Goal: Information Seeking & Learning: Find specific fact

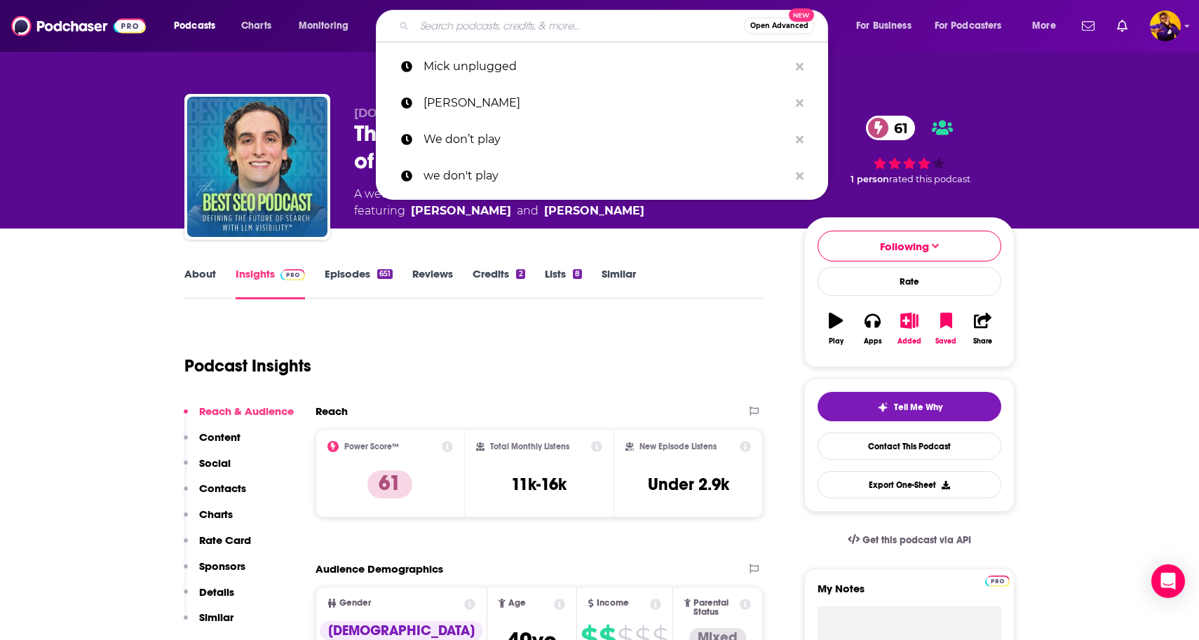
click at [509, 23] on input "Search podcasts, credits, & more..." at bounding box center [579, 26] width 330 height 22
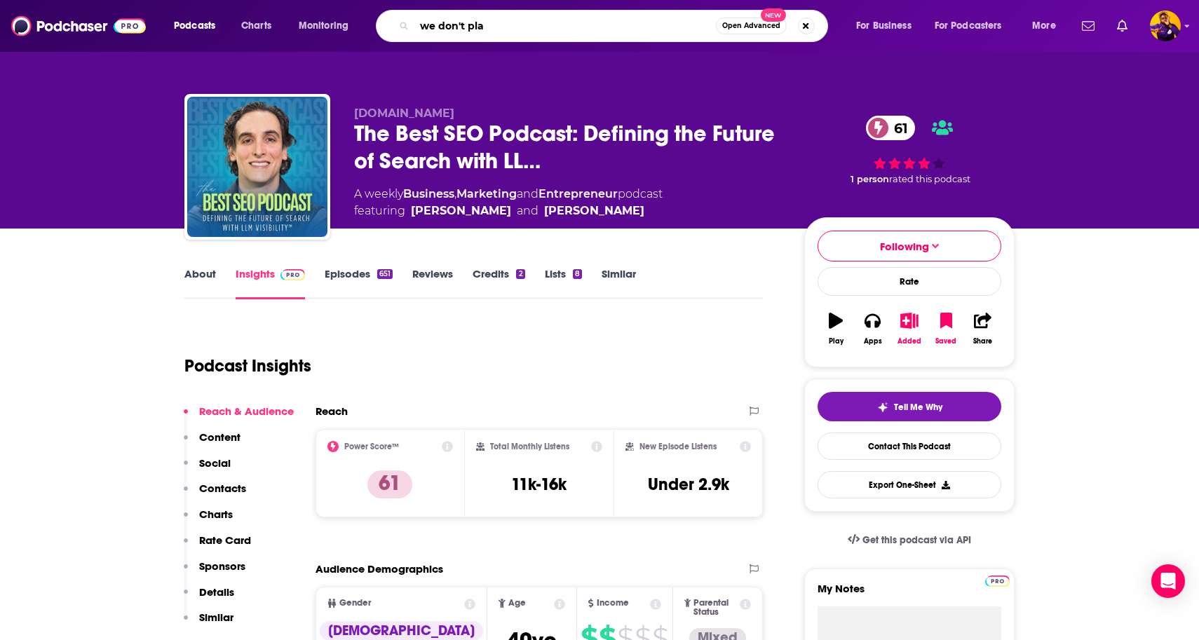
type input "we don't play"
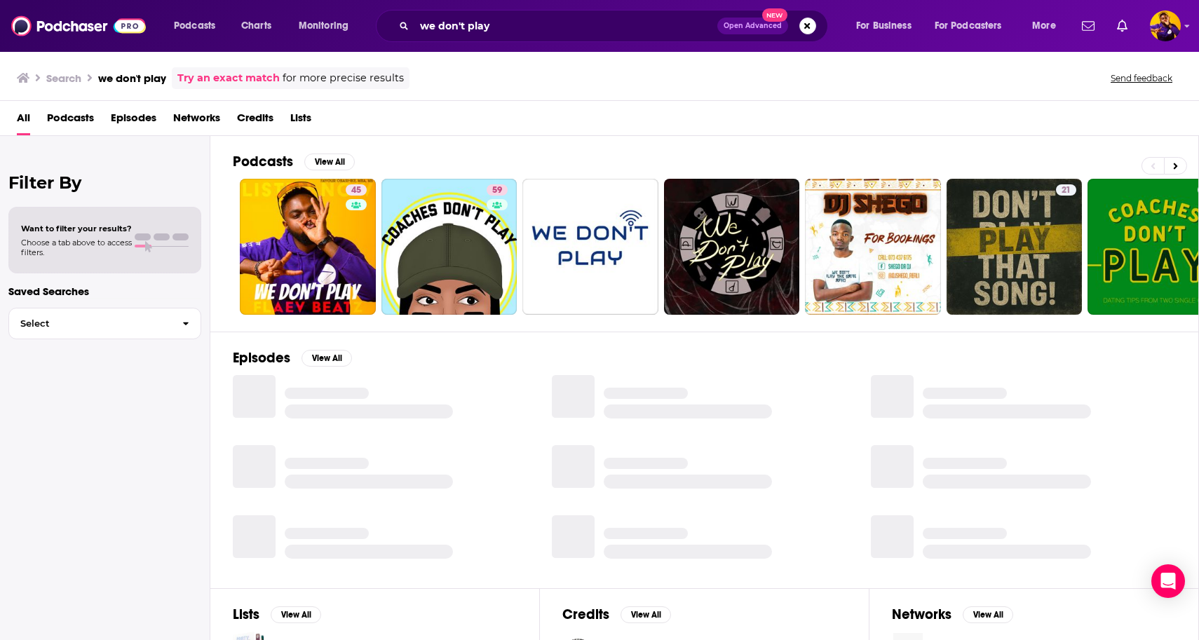
click at [404, 122] on div "All Podcasts Episodes Networks Credits Lists" at bounding box center [602, 121] width 1171 height 29
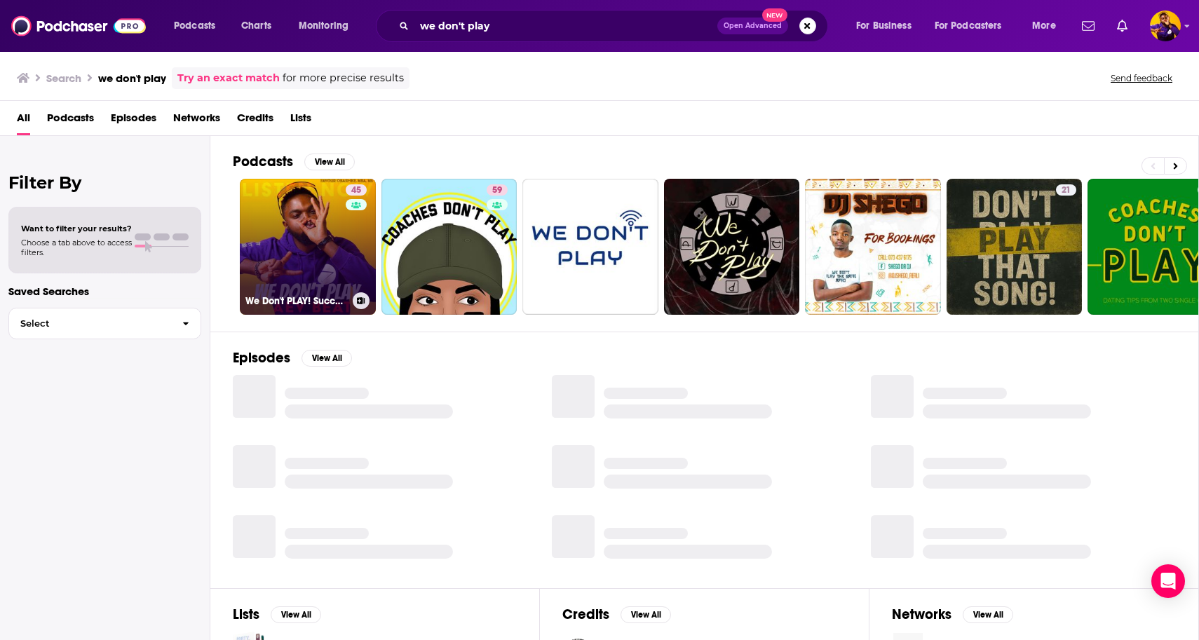
click at [314, 241] on link "45 We Don't PLAY! Successful AI SEO | Best Pinterest Marketing Biz Tactics" at bounding box center [308, 247] width 136 height 136
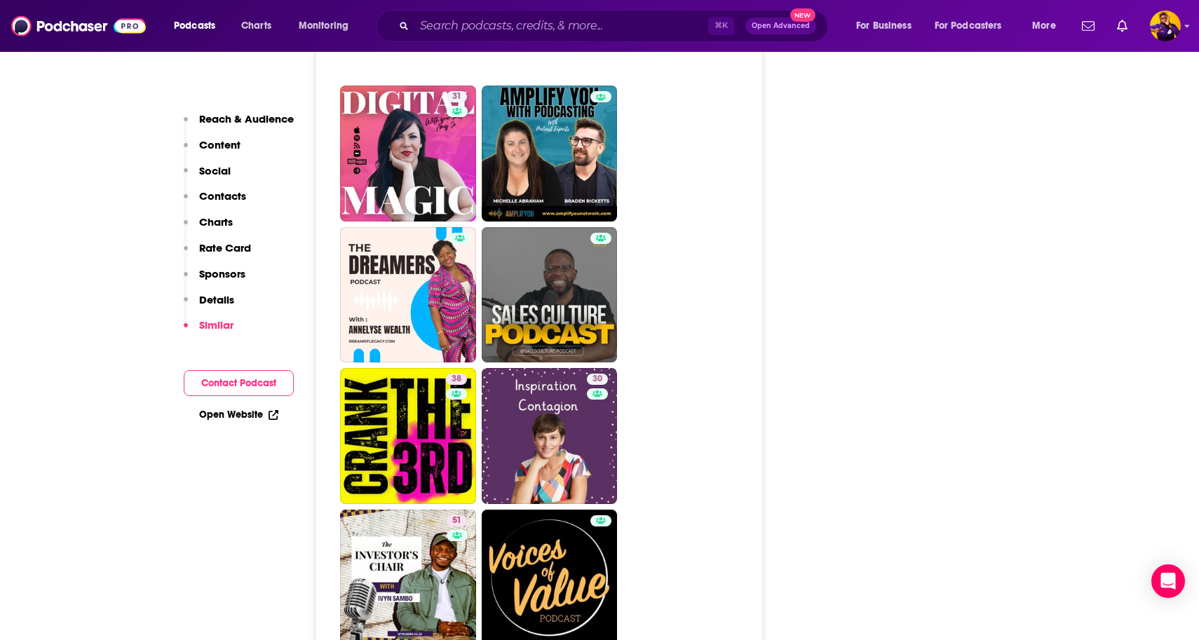
scroll to position [3279, 0]
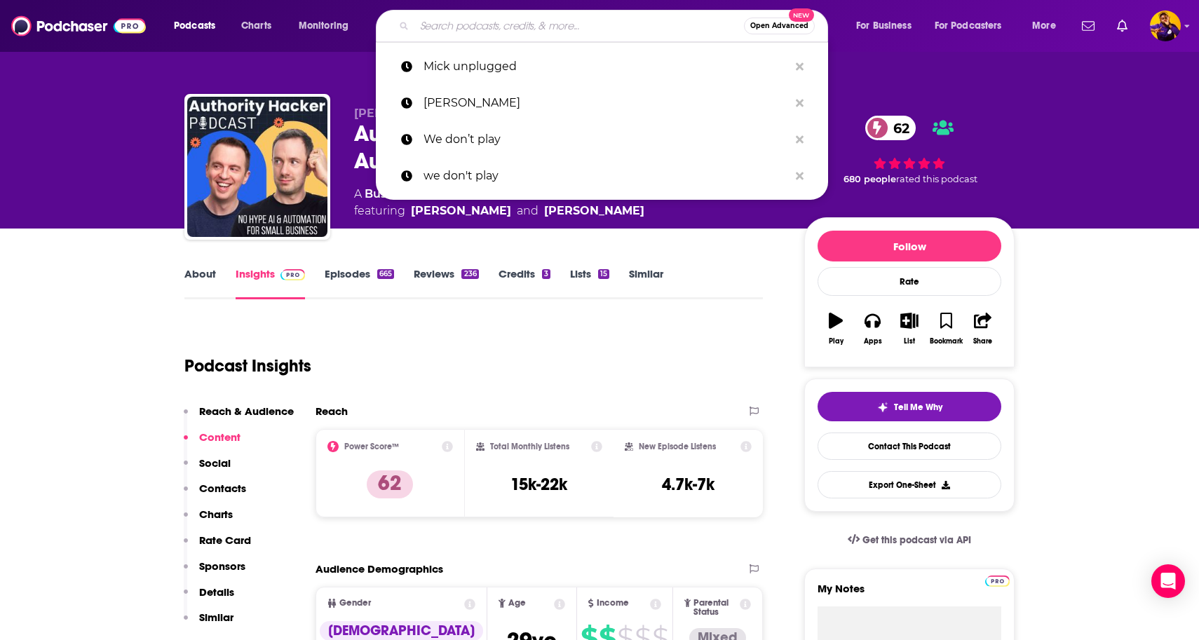
click at [523, 25] on input "Search podcasts, credits, & more..." at bounding box center [579, 26] width 330 height 22
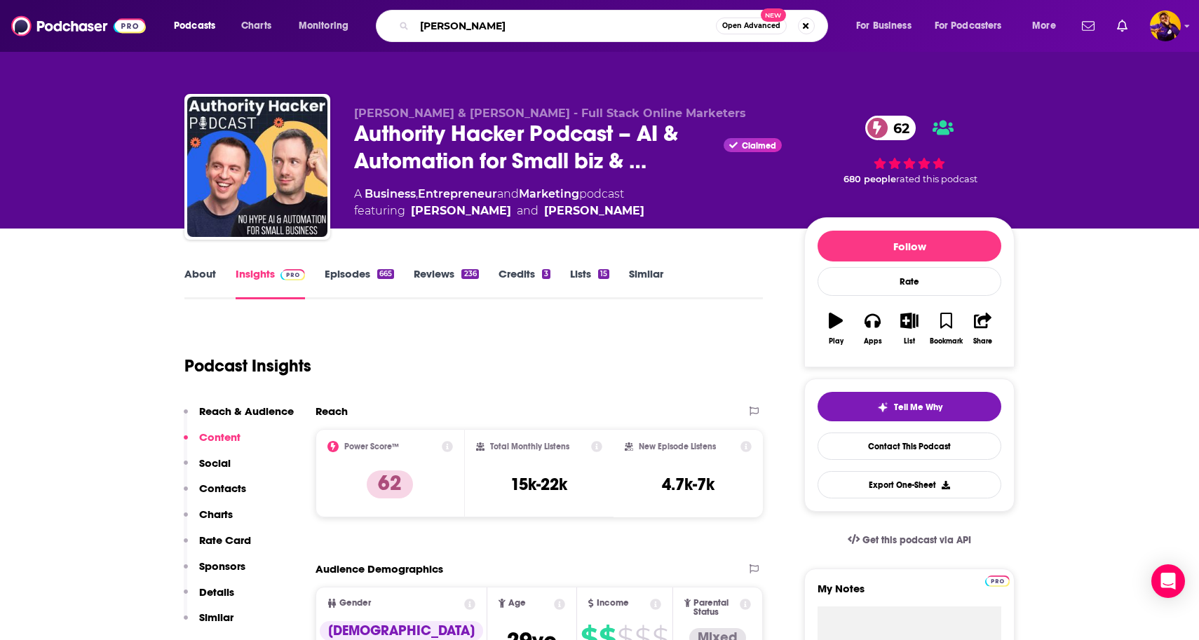
type input "[PERSON_NAME]"
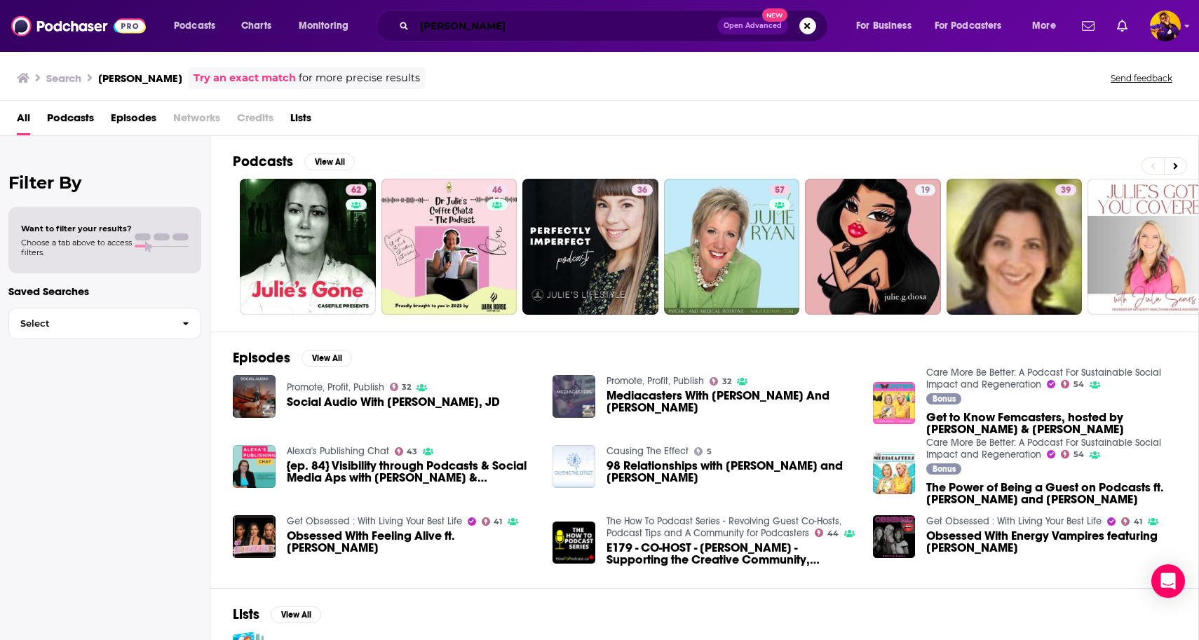
click at [498, 27] on input "[PERSON_NAME]" at bounding box center [565, 26] width 303 height 22
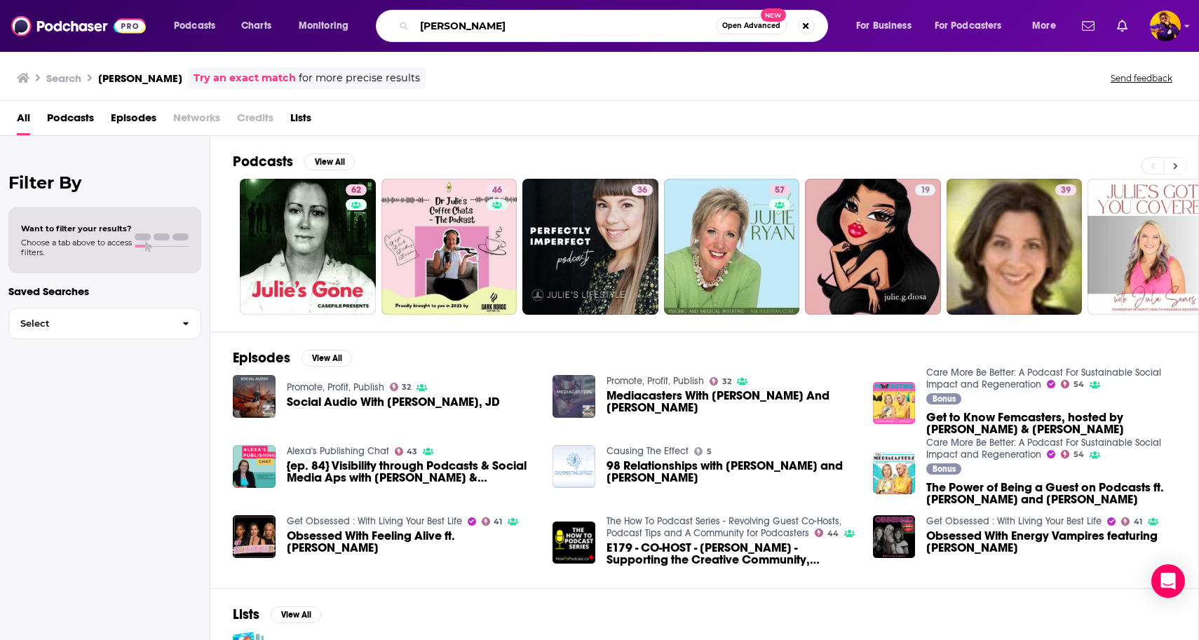
type input "[PERSON_NAME]"
click at [1173, 169] on icon at bounding box center [1175, 166] width 5 height 10
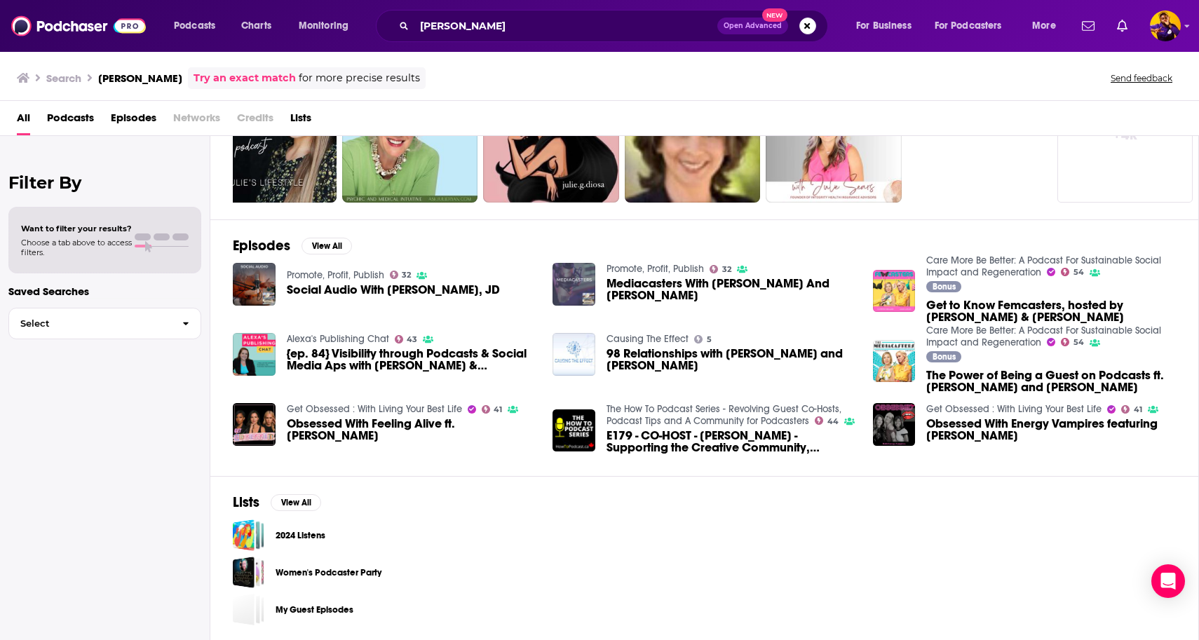
scroll to position [112, 0]
click at [262, 417] on img "Obsessed With Feeling Alive ft. Julie Lokun" at bounding box center [254, 424] width 43 height 43
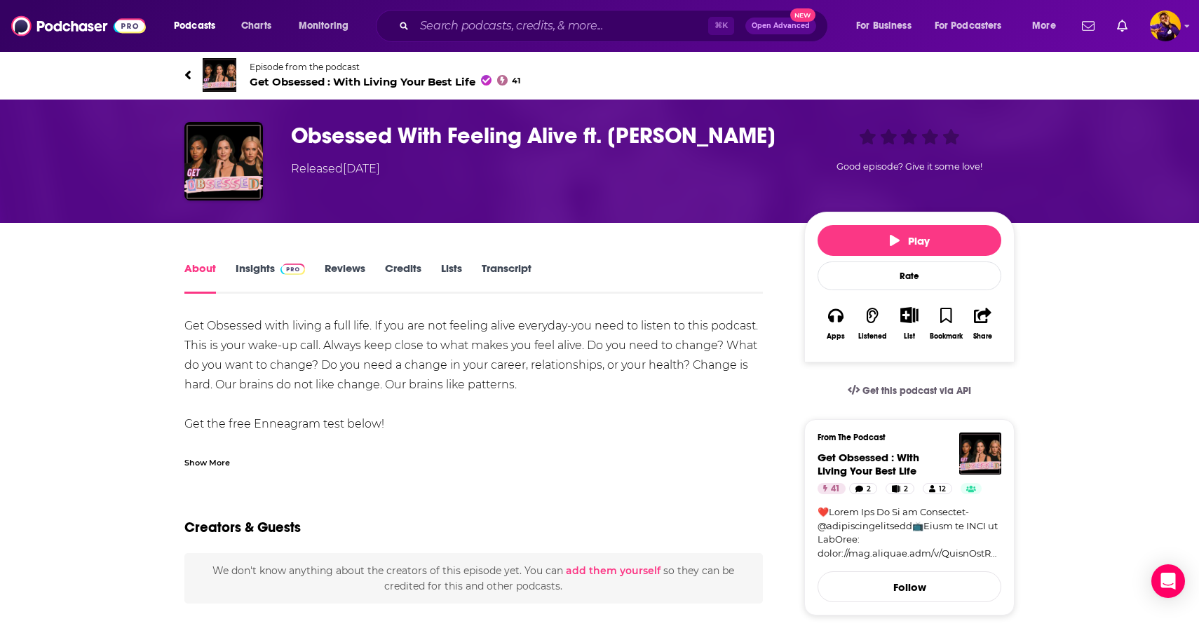
click at [257, 271] on link "Insights" at bounding box center [270, 278] width 69 height 32
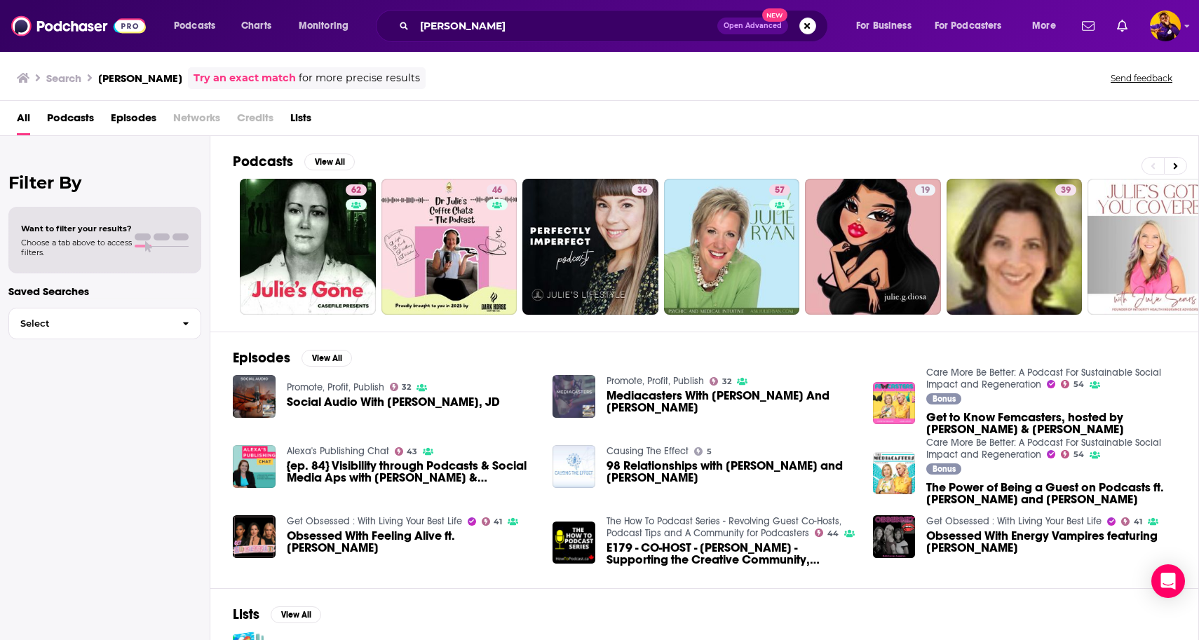
click at [905, 474] on img "The Power of Being a Guest on Podcasts ft. Corinna Bellizzi and Julie Lokun" at bounding box center [894, 473] width 43 height 43
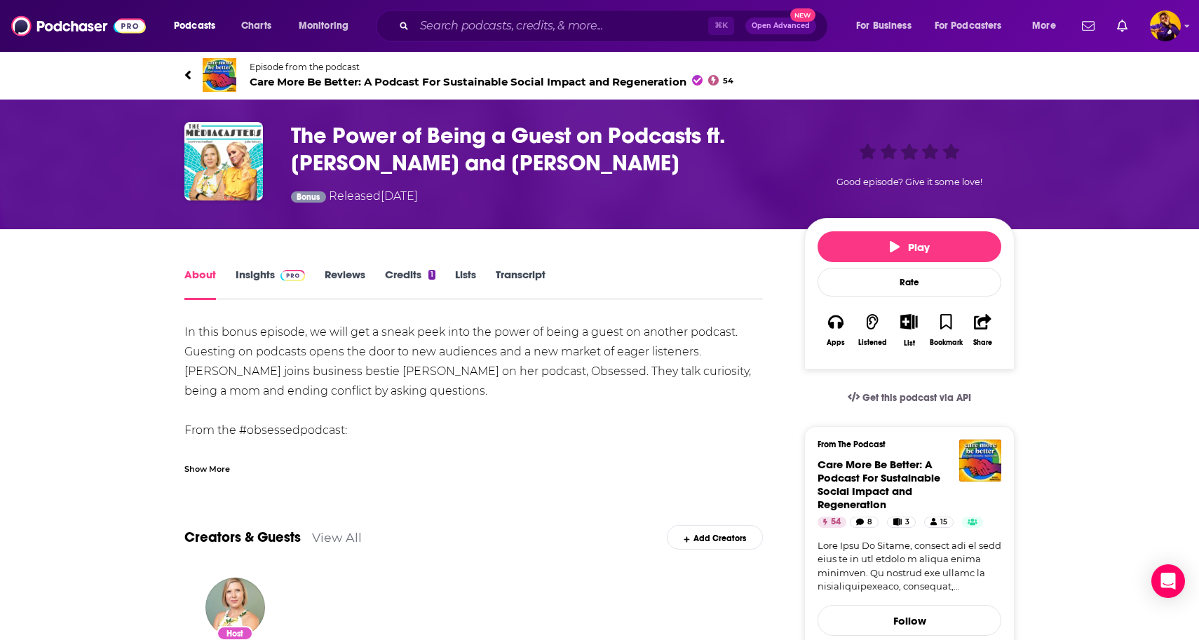
click at [267, 277] on link "Insights" at bounding box center [270, 284] width 69 height 32
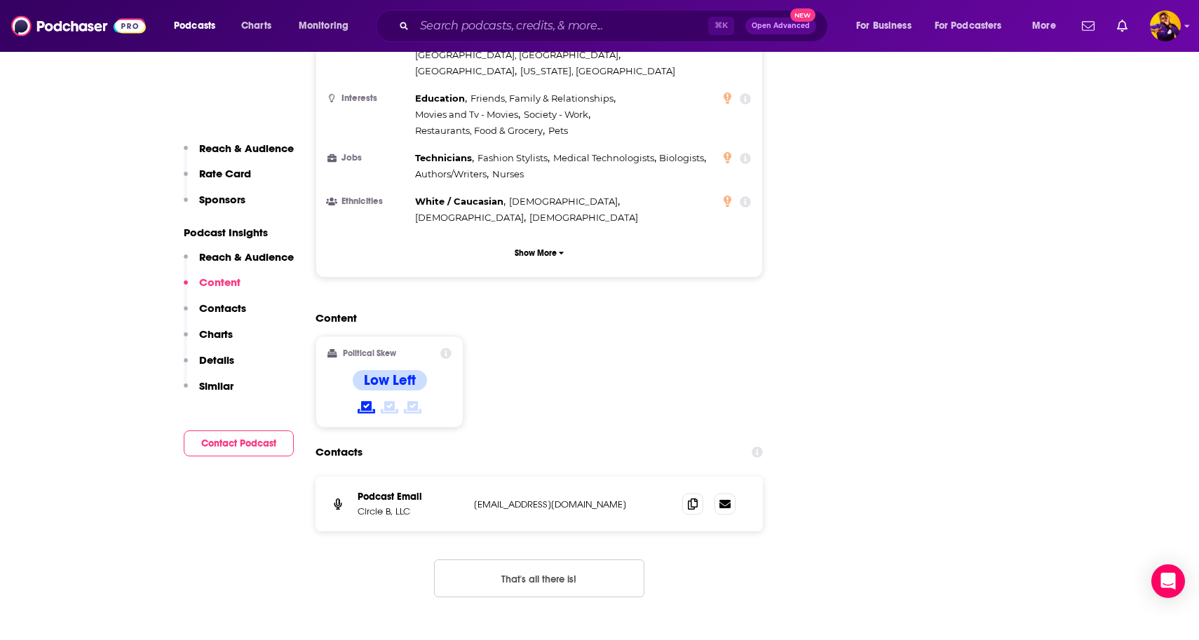
scroll to position [139, 0]
